Goal: Task Accomplishment & Management: Manage account settings

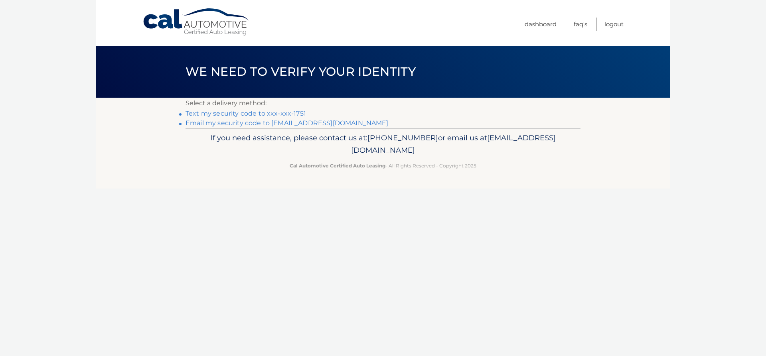
click at [277, 112] on link "Text my security code to xxx-xxx-1751" at bounding box center [245, 114] width 120 height 8
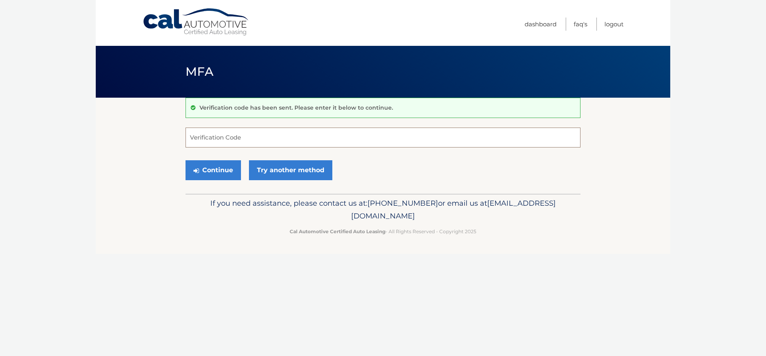
click at [266, 143] on input "Verification Code" at bounding box center [382, 138] width 395 height 20
type input "068536"
click at [228, 174] on button "Continue" at bounding box center [212, 170] width 55 height 20
click at [214, 169] on button "Continue" at bounding box center [212, 170] width 55 height 20
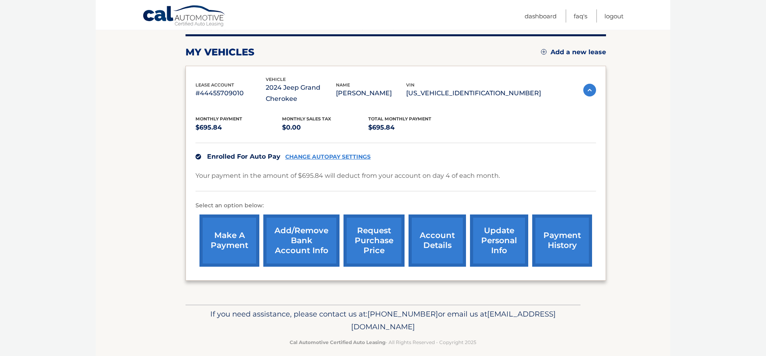
scroll to position [122, 0]
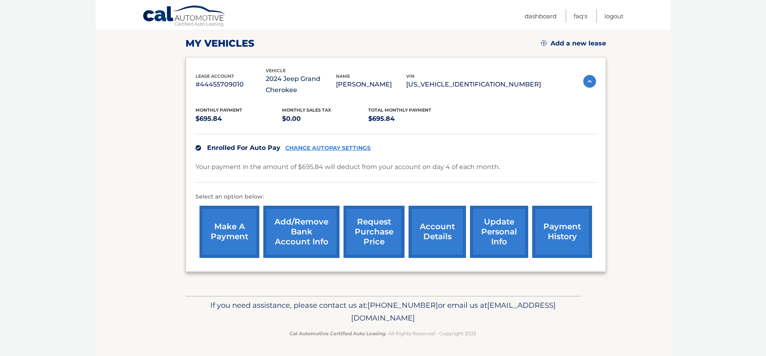
click at [287, 238] on link "Add/Remove bank account info" at bounding box center [301, 232] width 76 height 52
